Goal: Information Seeking & Learning: Understand process/instructions

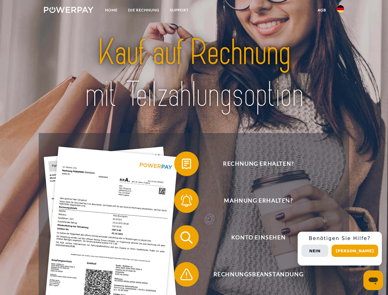
click at [68, 11] on img at bounding box center [68, 10] width 49 height 6
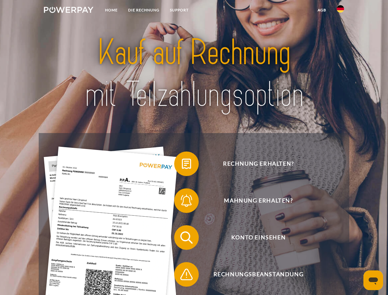
click at [340, 11] on img at bounding box center [339, 8] width 7 height 7
click at [321, 10] on link "agb" at bounding box center [321, 10] width 19 height 11
click at [182, 165] on span at bounding box center [177, 163] width 31 height 31
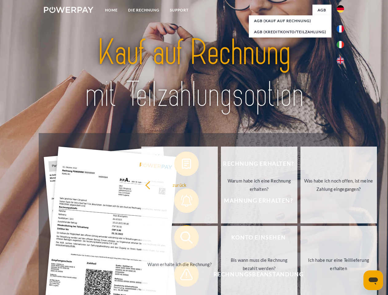
click at [182, 202] on div "Rechnung erhalten? Mahnung erhalten? Konto einsehen" at bounding box center [194, 255] width 310 height 245
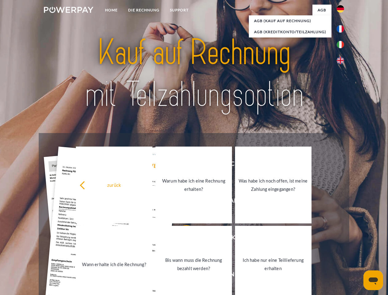
click at [182, 238] on link "Bis wann muss die Rechnung bezahlt werden?" at bounding box center [193, 264] width 76 height 77
click at [182, 275] on link "Bis wann muss die Rechnung bezahlt werden?" at bounding box center [193, 264] width 76 height 77
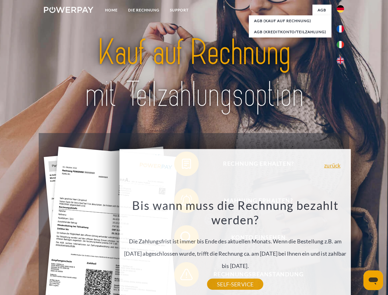
click at [326, 249] on span "Konto einsehen" at bounding box center [258, 237] width 150 height 25
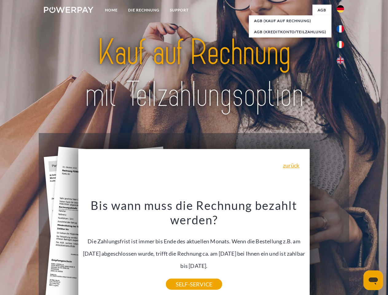
click at [357, 250] on header "Home DIE RECHNUNG SUPPORT" at bounding box center [194, 212] width 388 height 424
